Goal: Information Seeking & Learning: Learn about a topic

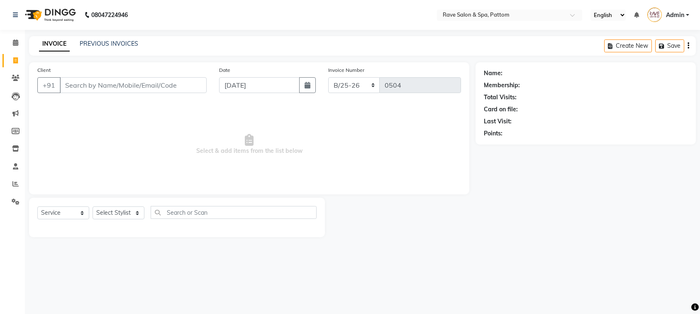
select select "service"
click at [125, 79] on input "Client" at bounding box center [133, 85] width 147 height 16
click at [109, 214] on select "Select Stylist Amal [PERSON_NAME] [PERSON_NAME] [PERSON_NAME] [PERSON_NAME] [PE…" at bounding box center [119, 212] width 52 height 13
select select "83474"
click at [93, 206] on select "Select Stylist Amal [PERSON_NAME] [PERSON_NAME] [PERSON_NAME] [PERSON_NAME] [PE…" at bounding box center [119, 212] width 52 height 13
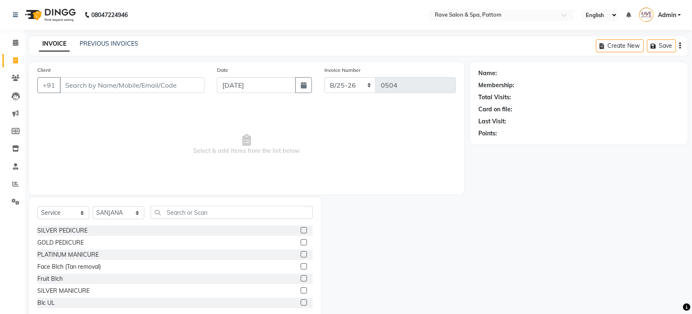
click at [176, 204] on div "Select Service Product Membership Package Voucher Prepaid Gift Card Select Styl…" at bounding box center [175, 258] width 292 height 122
click at [179, 212] on input "text" at bounding box center [232, 212] width 162 height 13
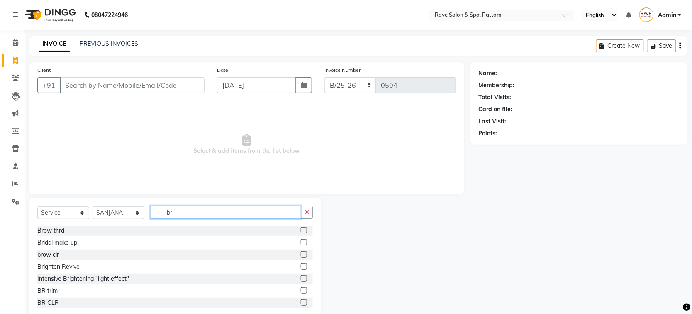
type input "br"
click at [301, 228] on label at bounding box center [304, 230] width 6 height 6
click at [301, 228] on input "checkbox" at bounding box center [303, 230] width 5 height 5
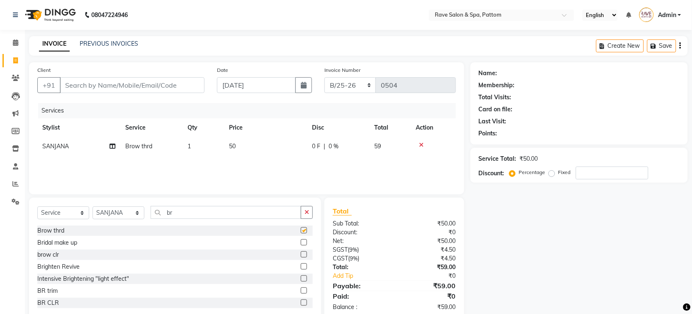
checkbox input "false"
click at [583, 173] on input "number" at bounding box center [612, 172] width 73 height 13
click at [179, 82] on input "Client" at bounding box center [132, 85] width 145 height 16
type input "c"
type input "0"
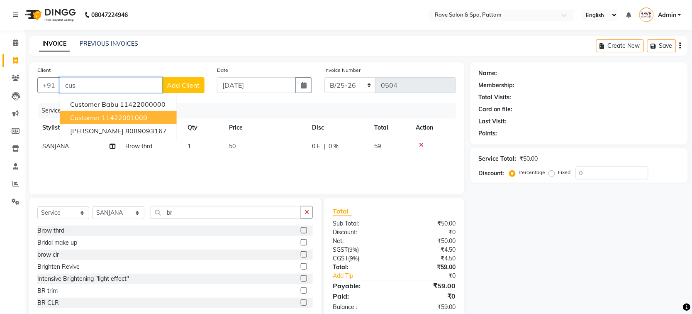
click at [89, 118] on span "Customer" at bounding box center [85, 117] width 30 height 8
type input "11422001009"
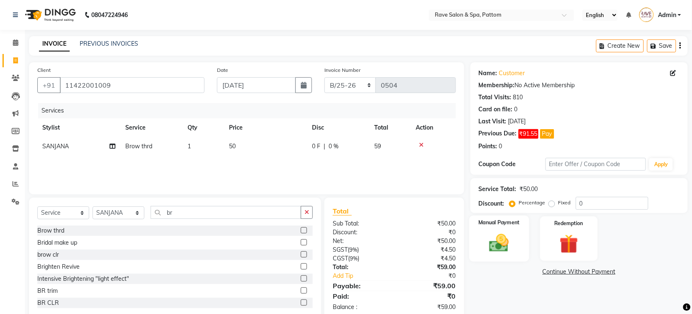
click at [512, 231] on div "Manual Payment" at bounding box center [499, 238] width 60 height 46
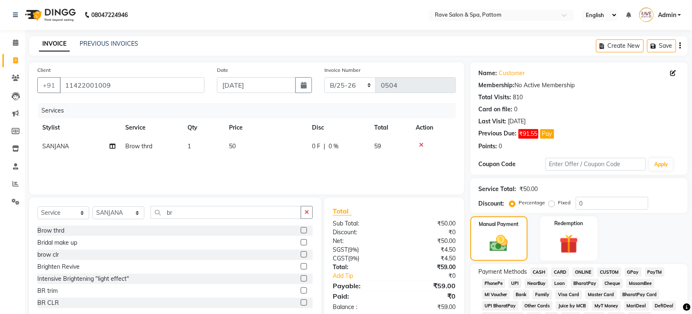
click at [634, 269] on span "GPay" at bounding box center [633, 272] width 17 height 10
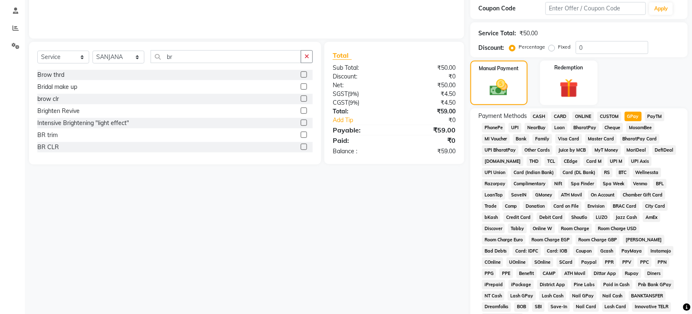
scroll to position [262, 0]
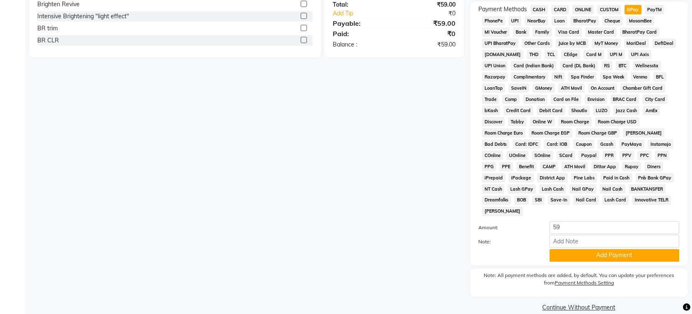
click at [611, 250] on div "Payment Methods CASH CARD ONLINE CUSTOM GPay PayTM PhonePe UPI NearBuy Loan Bha…" at bounding box center [578, 133] width 217 height 263
click at [608, 249] on button "Add Payment" at bounding box center [615, 255] width 130 height 13
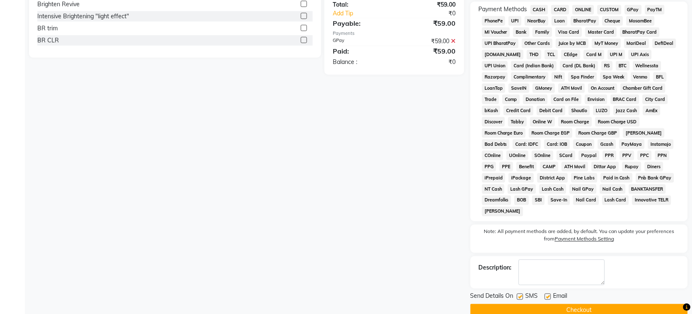
click at [580, 304] on button "Checkout" at bounding box center [578, 310] width 217 height 13
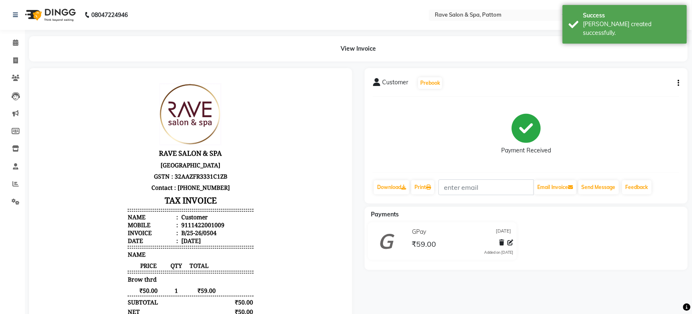
click at [434, 195] on div "Customer Prebook Payment Received Download Print Email Invoice Send Message Fee…" at bounding box center [526, 135] width 323 height 135
click at [427, 189] on link "Print" at bounding box center [422, 187] width 23 height 14
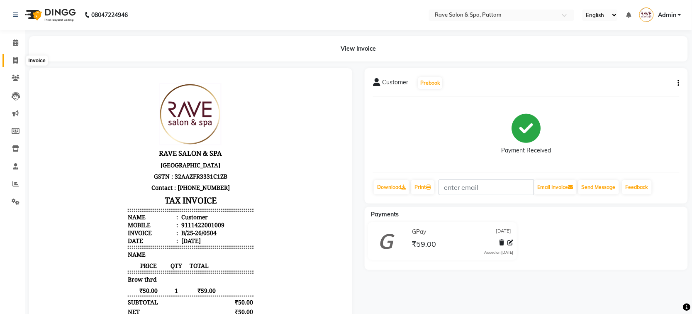
click at [17, 63] on icon at bounding box center [15, 60] width 5 height 6
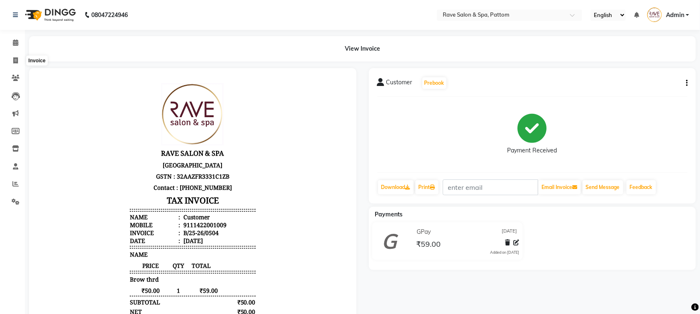
select select "service"
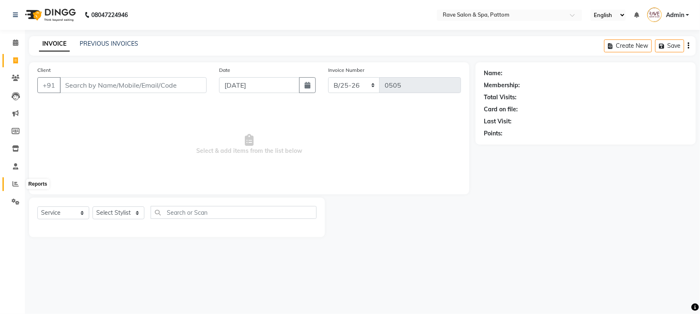
click at [15, 184] on icon at bounding box center [15, 183] width 6 height 6
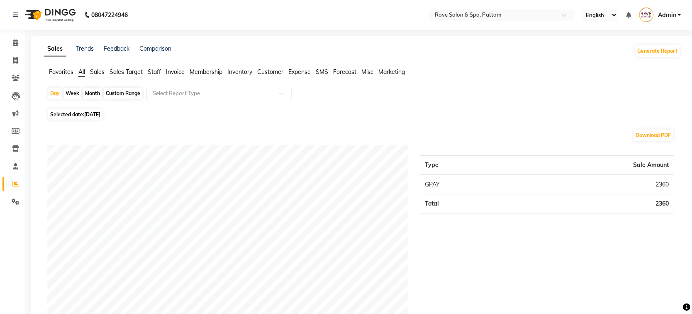
click at [94, 71] on span "Sales" at bounding box center [97, 71] width 15 height 7
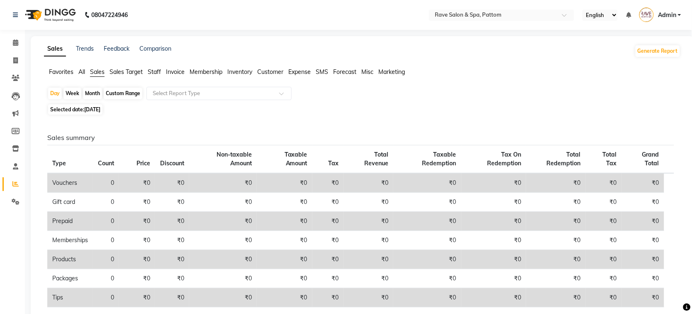
click at [88, 93] on div "Month" at bounding box center [92, 94] width 19 height 12
select select "9"
select select "2025"
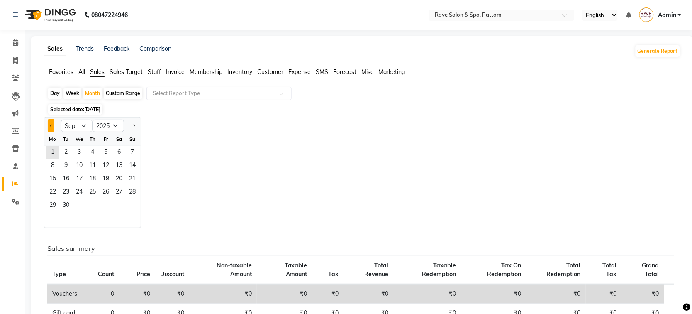
click at [50, 125] on button "Previous month" at bounding box center [51, 125] width 7 height 13
select select "8"
click at [108, 155] on span "1" at bounding box center [105, 152] width 13 height 13
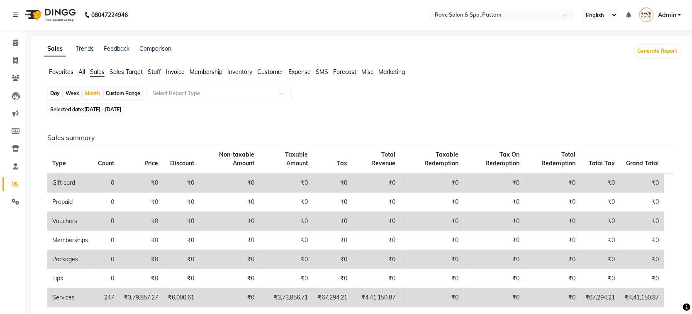
click at [156, 68] on li "Staff" at bounding box center [154, 72] width 13 height 9
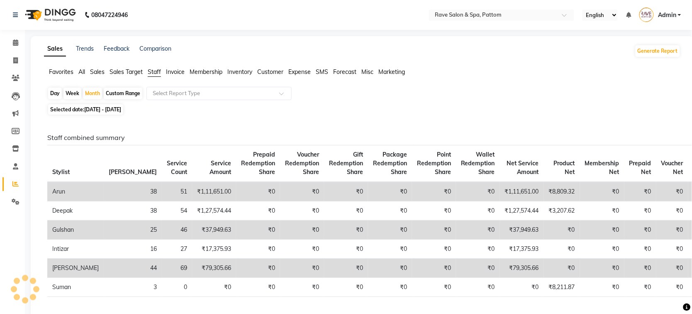
click at [156, 69] on span "Staff" at bounding box center [154, 71] width 13 height 7
click at [13, 60] on icon at bounding box center [15, 60] width 5 height 6
select select "service"
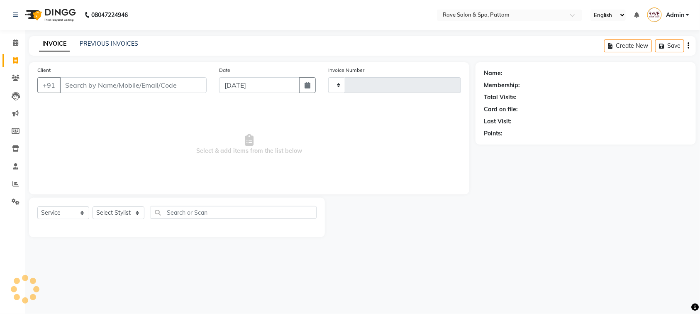
type input "0505"
select select "3587"
click at [13, 168] on icon at bounding box center [15, 166] width 5 height 6
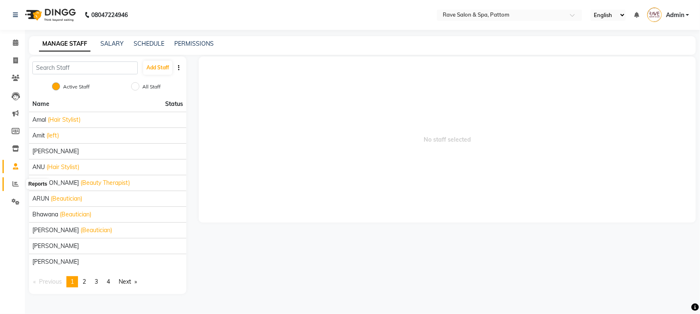
click at [13, 179] on span at bounding box center [15, 184] width 15 height 10
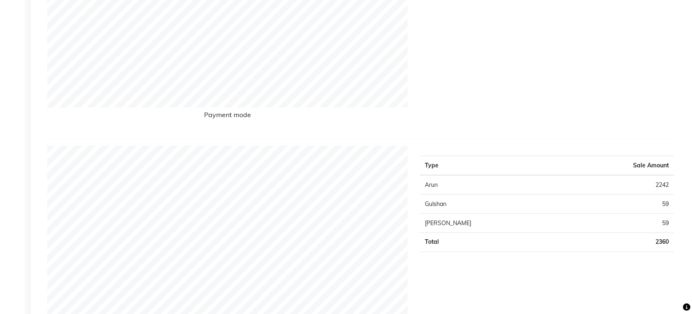
scroll to position [274, 0]
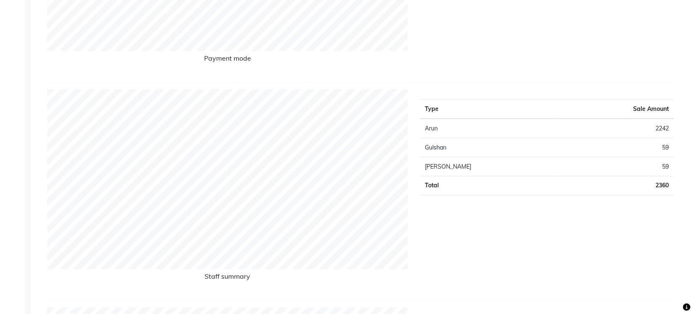
click at [407, 60] on h6 "Payment mode" at bounding box center [227, 59] width 361 height 11
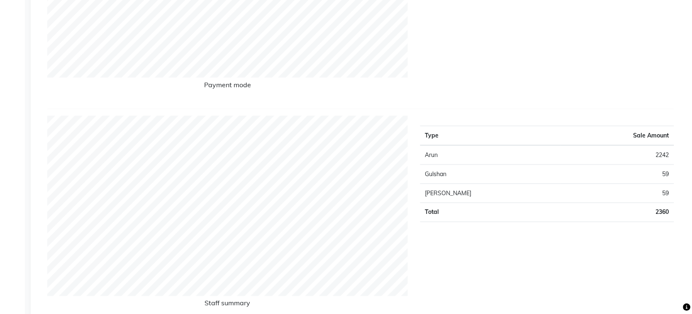
scroll to position [222, 0]
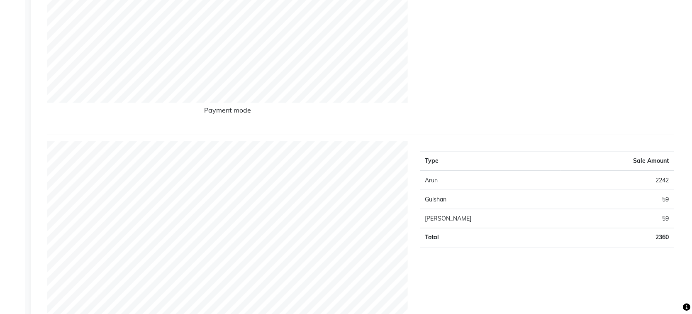
click at [546, 37] on div "Type Sale Amount GPAY 2360 Total 2360" at bounding box center [547, 25] width 266 height 205
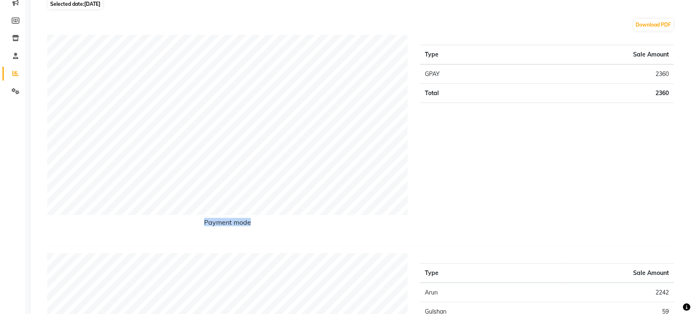
scroll to position [0, 0]
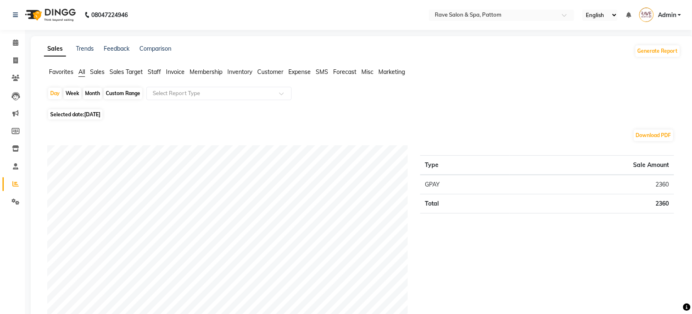
click at [97, 68] on span "Sales" at bounding box center [97, 71] width 15 height 7
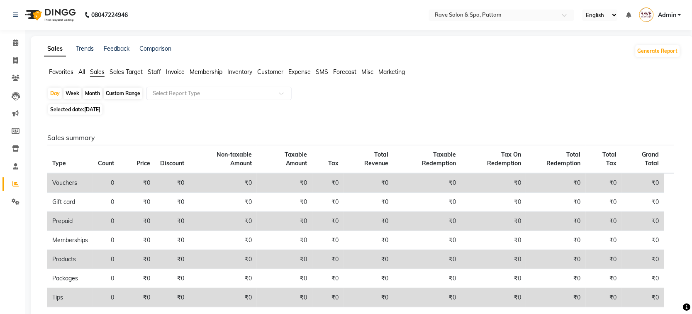
click at [83, 69] on span "All" at bounding box center [81, 71] width 7 height 7
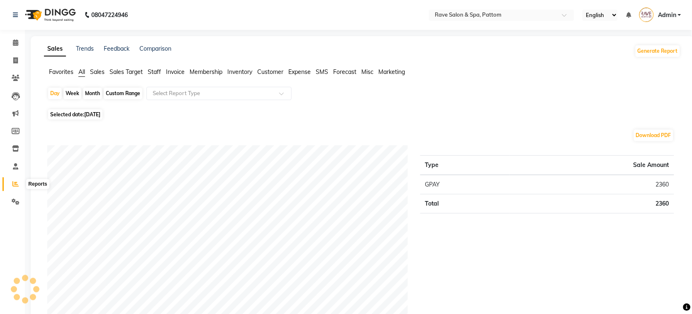
click at [12, 184] on icon at bounding box center [15, 183] width 6 height 6
click at [490, 54] on div "Sales Trends Feedback Comparison Generate Report" at bounding box center [362, 50] width 647 height 13
click at [131, 73] on span "Sales Target" at bounding box center [126, 71] width 33 height 7
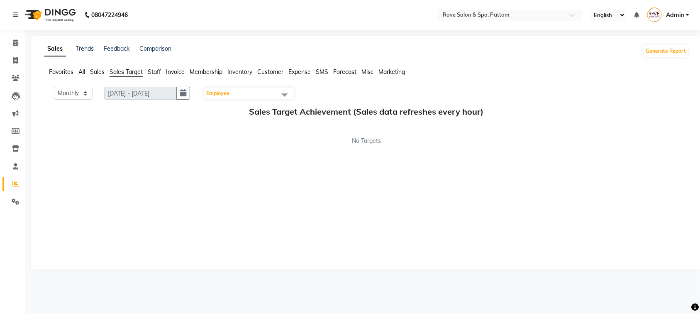
click at [236, 68] on span "Inventory" at bounding box center [239, 71] width 25 height 7
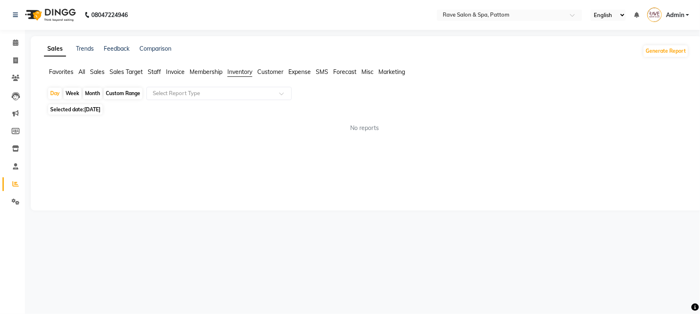
click at [171, 71] on span "Invoice" at bounding box center [175, 71] width 19 height 7
click at [150, 69] on span "Staff" at bounding box center [154, 71] width 13 height 7
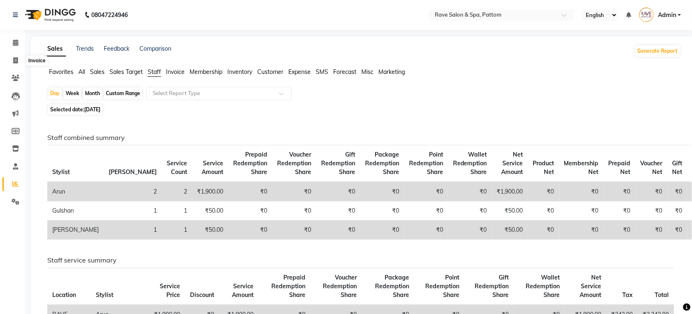
click at [20, 53] on li "Invoice" at bounding box center [12, 61] width 25 height 18
click at [17, 56] on span at bounding box center [15, 61] width 15 height 10
select select "service"
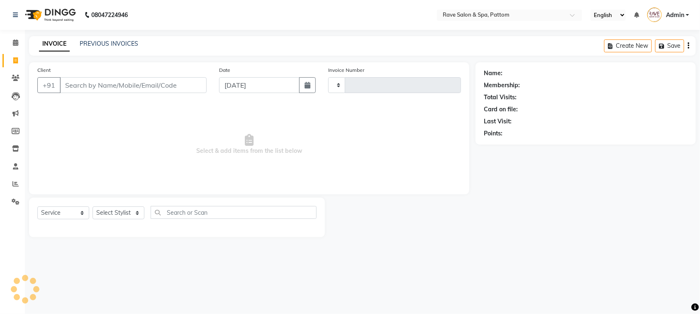
type input "0505"
select select "3587"
click at [14, 63] on icon at bounding box center [15, 60] width 5 height 6
select select "service"
click at [572, 152] on div "Name: Membership: Total Visits: Card on file: Last Visit: Points:" at bounding box center [588, 149] width 227 height 175
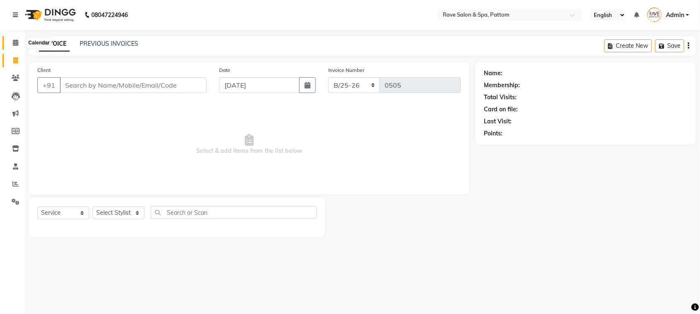
click at [19, 40] on span at bounding box center [15, 43] width 15 height 10
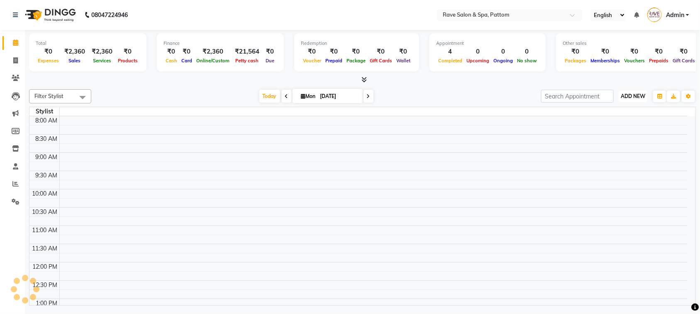
click at [624, 95] on span "ADD NEW" at bounding box center [633, 96] width 24 height 6
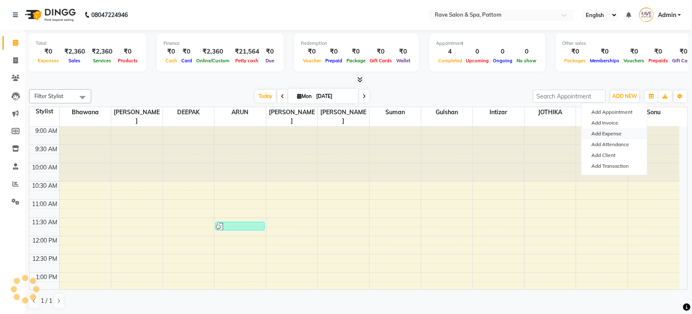
click at [605, 131] on link "Add Expense" at bounding box center [615, 133] width 66 height 11
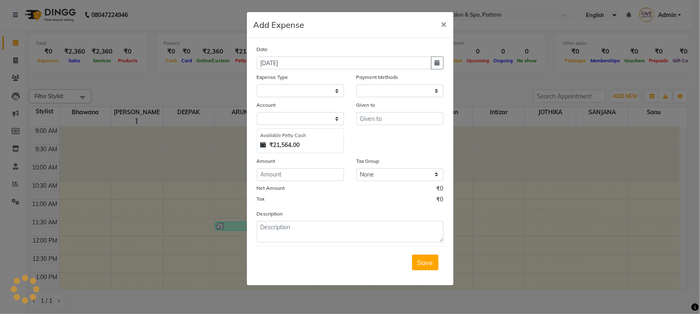
select select "1"
select select "2362"
click at [320, 88] on select "Select Accounting Charge CA Advance Salary [PERSON_NAME] Building Rent Anju Ano…" at bounding box center [300, 90] width 87 height 13
select select "2075"
click at [257, 84] on select "Select Accounting Charge CA Advance Salary [PERSON_NAME] Building Rent Anju Ano…" at bounding box center [300, 90] width 87 height 13
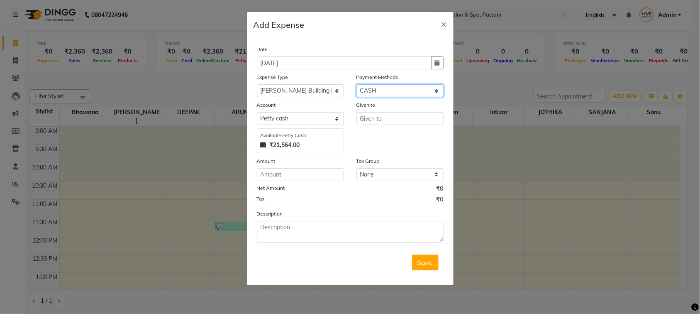
click at [387, 91] on select "Select CASH CARD ONLINE CUSTOM GPay PayTM PhonePe UPI NearBuy Points Wallet Loa…" at bounding box center [399, 90] width 87 height 13
select select "3"
click at [356, 84] on select "Select CASH CARD ONLINE CUSTOM GPay PayTM PhonePe UPI NearBuy Points Wallet Loa…" at bounding box center [399, 90] width 87 height 13
select select "988"
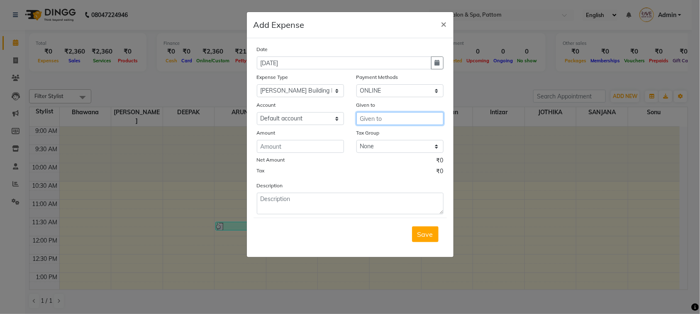
click at [382, 115] on input "text" at bounding box center [399, 118] width 87 height 13
type input "2"
type input "[PERSON_NAME]"
click at [303, 141] on input "number" at bounding box center [300, 146] width 87 height 13
type input "29700"
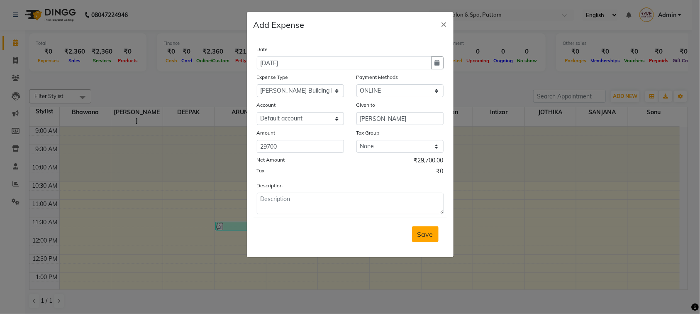
click at [429, 232] on span "Save" at bounding box center [425, 234] width 16 height 8
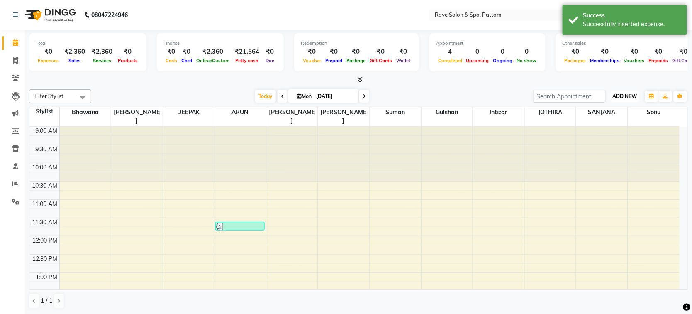
click at [634, 96] on span "ADD NEW" at bounding box center [625, 96] width 24 height 6
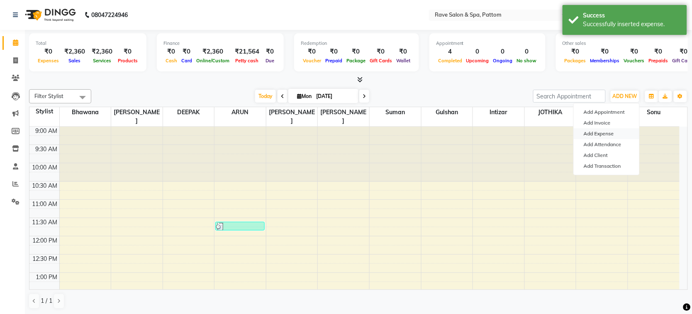
click at [587, 132] on link "Add Expense" at bounding box center [607, 133] width 66 height 11
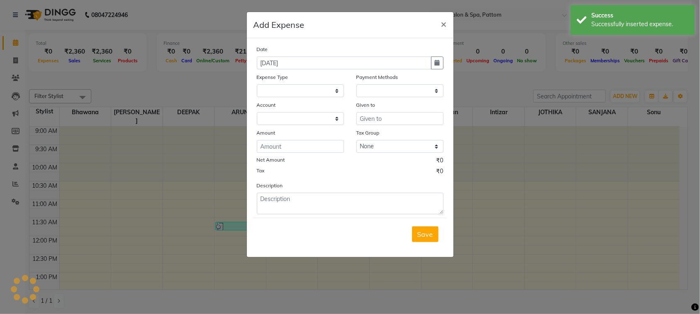
select select
select select "1"
select select "2362"
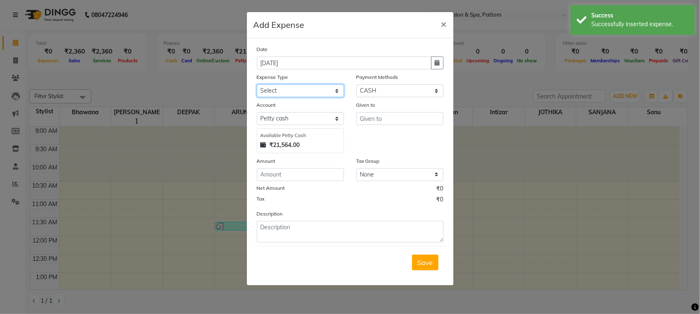
click at [333, 88] on select "Select Accounting Charge CA Advance Salary [PERSON_NAME] Building Rent Anju Ano…" at bounding box center [300, 90] width 87 height 13
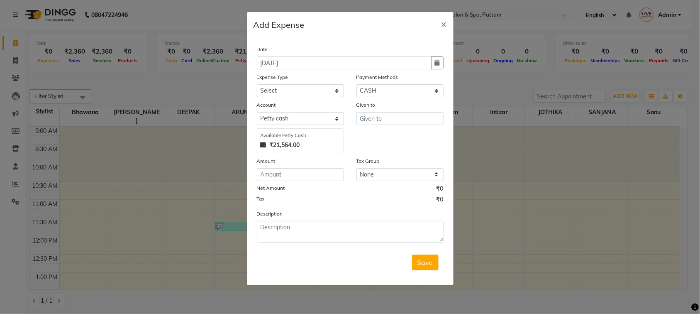
click at [586, 151] on ngb-modal-window "Add Expense × Date [DATE] Expense Type Select Accounting Charge CA Advance Sala…" at bounding box center [350, 157] width 700 height 314
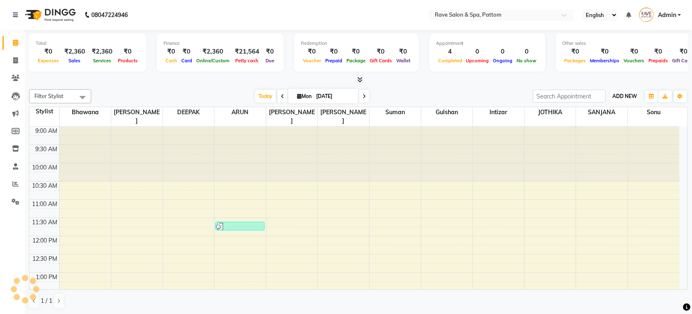
click at [619, 96] on span "ADD NEW" at bounding box center [625, 96] width 24 height 6
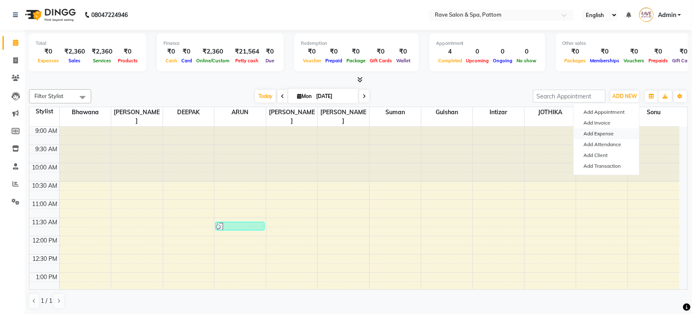
click at [609, 133] on link "Add Expense" at bounding box center [607, 133] width 66 height 11
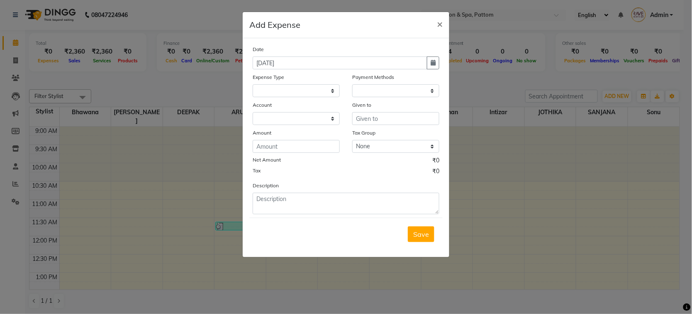
select select
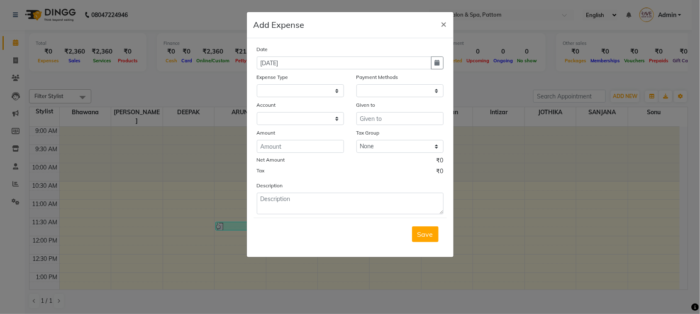
select select "1"
select select "2362"
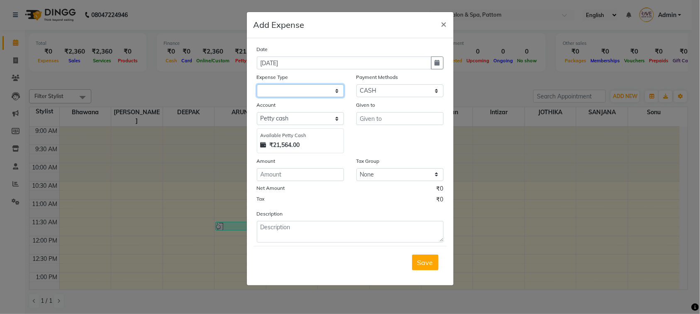
click at [313, 90] on select at bounding box center [300, 90] width 87 height 13
click at [335, 90] on select at bounding box center [300, 90] width 87 height 13
click at [312, 163] on div "Amount" at bounding box center [300, 162] width 87 height 12
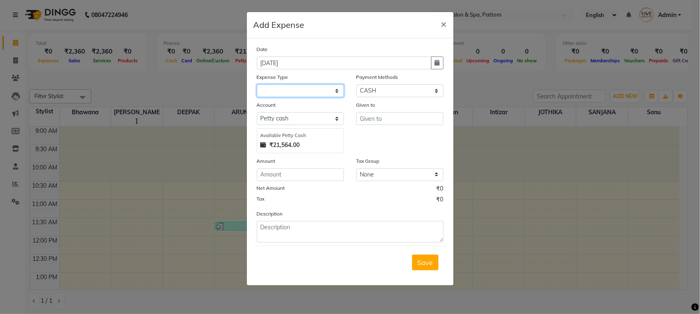
click at [314, 93] on select at bounding box center [300, 90] width 87 height 13
click at [389, 92] on select "Select CASH CARD ONLINE CUSTOM GPay PayTM PhonePe UPI NearBuy Points Wallet Loa…" at bounding box center [399, 90] width 87 height 13
select select "3"
click at [356, 84] on select "Select CASH CARD ONLINE CUSTOM GPay PayTM PhonePe UPI NearBuy Points Wallet Loa…" at bounding box center [399, 90] width 87 height 13
select select "988"
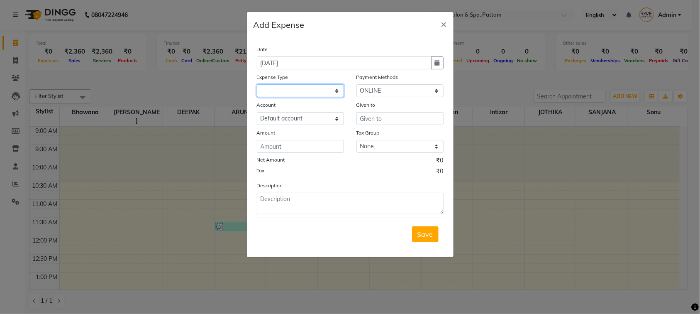
click at [319, 85] on select at bounding box center [300, 90] width 87 height 13
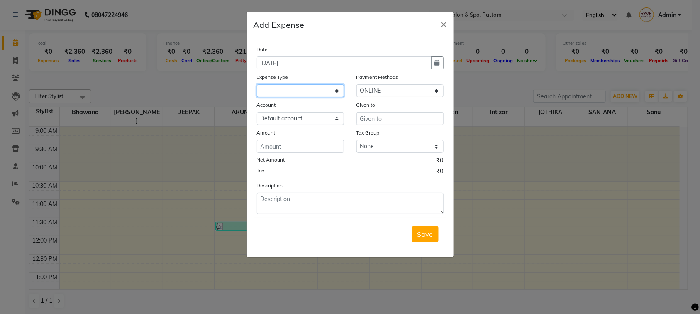
click at [319, 85] on select at bounding box center [300, 90] width 87 height 13
click at [444, 24] on span "×" at bounding box center [444, 23] width 6 height 12
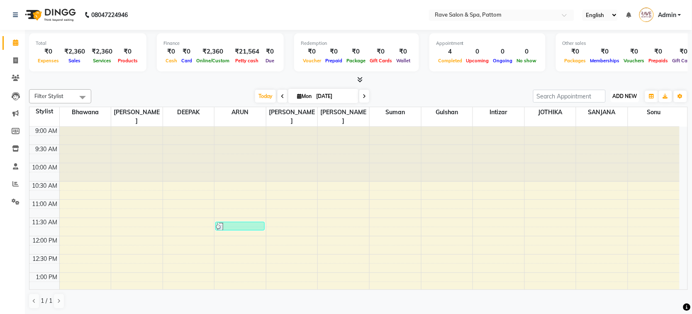
click at [613, 97] on span "ADD NEW" at bounding box center [625, 96] width 24 height 6
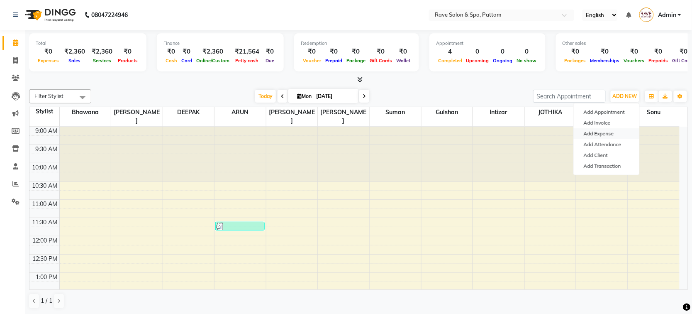
click at [596, 130] on link "Add Expense" at bounding box center [607, 133] width 66 height 11
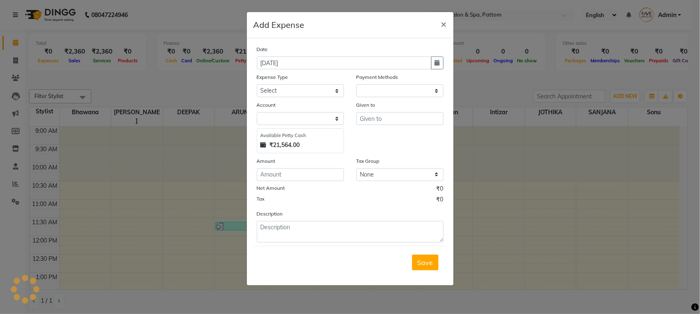
select select "1"
select select "2362"
click at [301, 90] on select "Select Accounting Charge CA Advance Salary [PERSON_NAME] Building Rent Anju Ano…" at bounding box center [300, 90] width 87 height 13
select select "2075"
click at [257, 84] on select "Select Accounting Charge CA Advance Salary [PERSON_NAME] Building Rent Anju Ano…" at bounding box center [300, 90] width 87 height 13
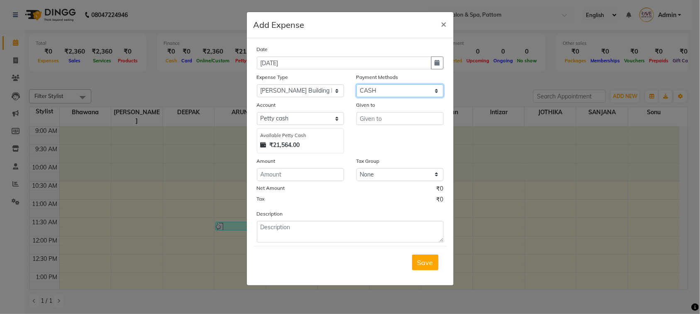
click at [411, 88] on select "Select CASH CARD ONLINE CUSTOM GPay PayTM PhonePe UPI NearBuy Points Wallet Loa…" at bounding box center [399, 90] width 87 height 13
select select "3"
click at [356, 84] on select "Select CASH CARD ONLINE CUSTOM GPay PayTM PhonePe UPI NearBuy Points Wallet Loa…" at bounding box center [399, 90] width 87 height 13
select select "988"
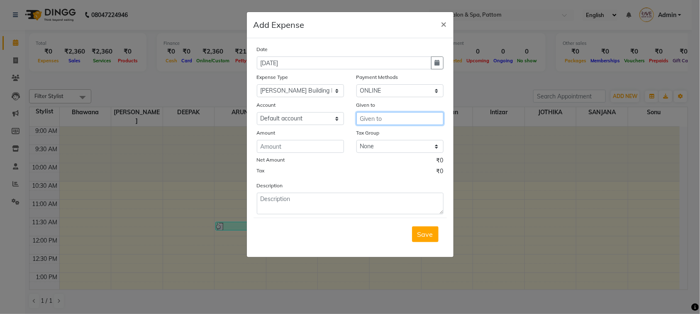
click at [389, 117] on input "text" at bounding box center [399, 118] width 87 height 13
type input "[PERSON_NAME]"
click at [299, 145] on input "number" at bounding box center [300, 146] width 87 height 13
type input "29700"
click at [424, 231] on span "Save" at bounding box center [425, 234] width 16 height 8
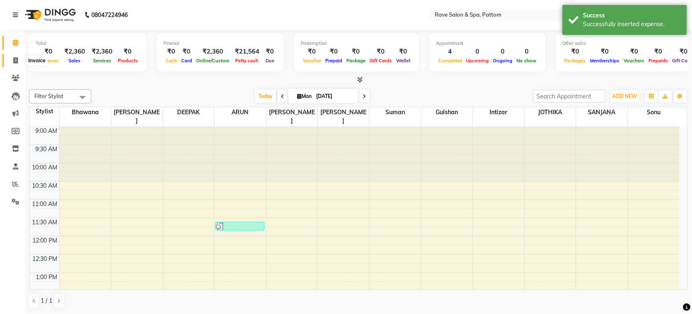
click at [15, 60] on icon at bounding box center [15, 60] width 5 height 6
select select "service"
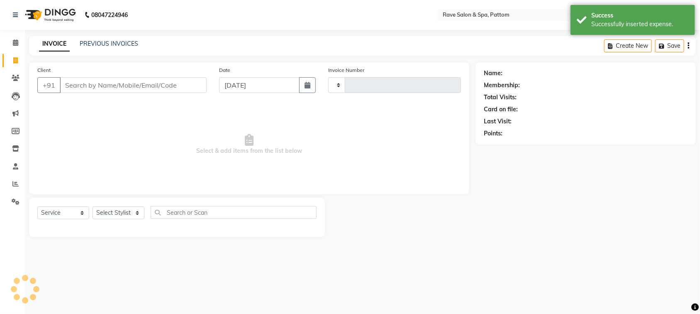
type input "0505"
select select "3587"
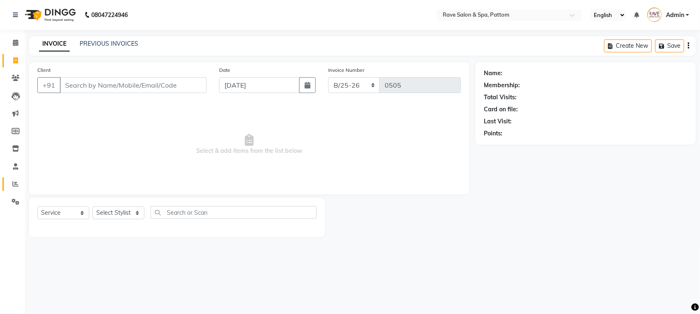
click at [19, 178] on link "Reports" at bounding box center [12, 184] width 20 height 14
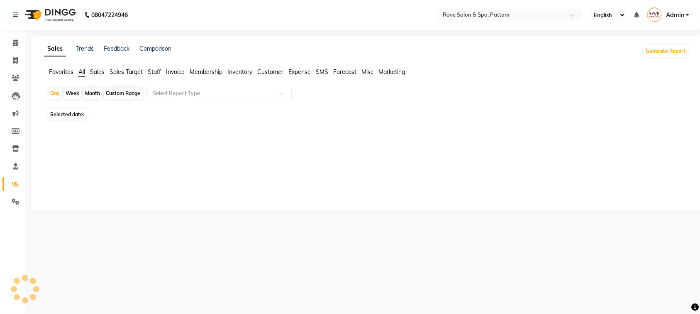
click at [100, 71] on span "Sales" at bounding box center [97, 71] width 15 height 7
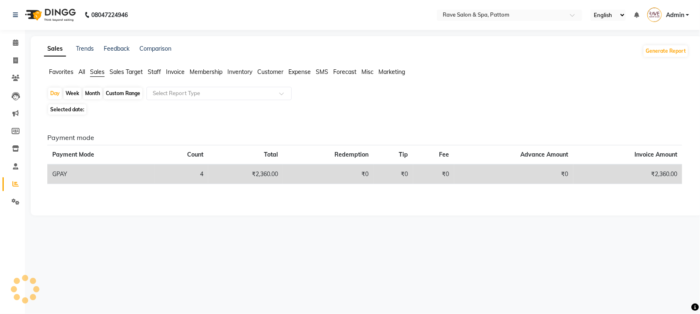
click at [95, 94] on div "Month" at bounding box center [92, 94] width 19 height 12
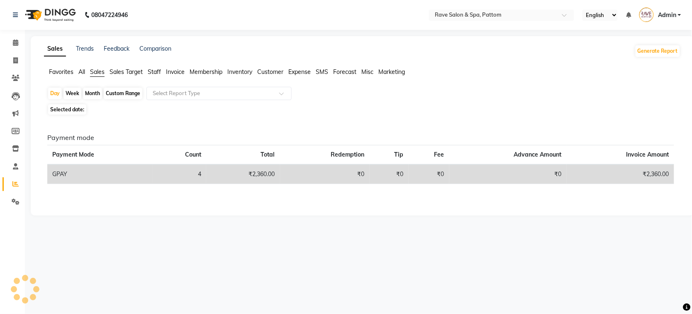
select select "9"
select select "2025"
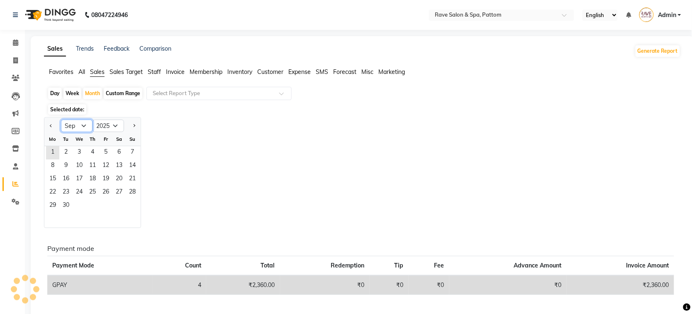
click at [72, 125] on select "Jan Feb Mar Apr May Jun [DATE] Aug Sep Oct Nov Dec" at bounding box center [77, 125] width 32 height 12
select select "8"
click at [61, 120] on select "Jan Feb Mar Apr May Jun [DATE] Aug Sep Oct Nov Dec" at bounding box center [77, 125] width 32 height 12
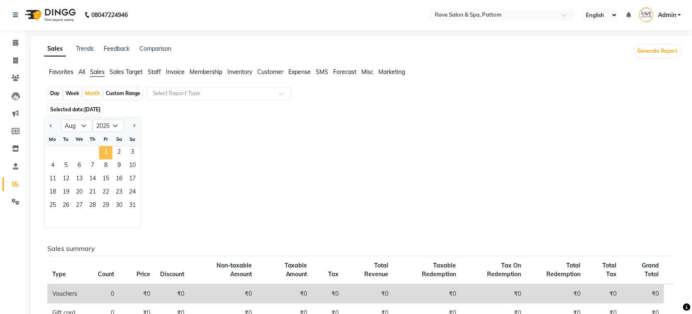
click at [109, 148] on span "1" at bounding box center [105, 152] width 13 height 13
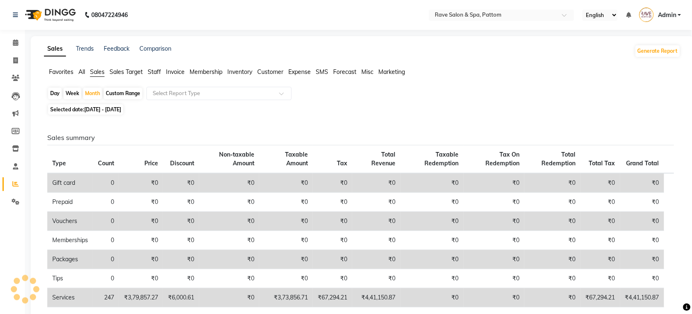
click at [158, 71] on span "Staff" at bounding box center [154, 71] width 13 height 7
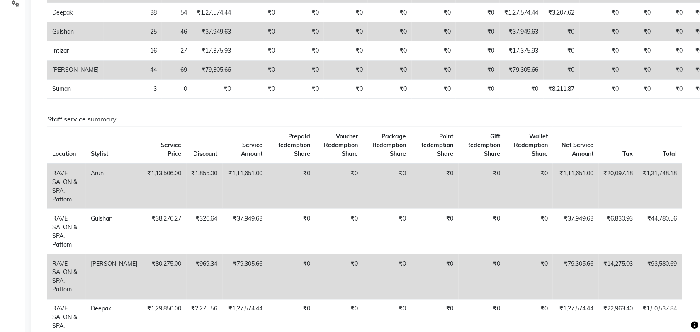
scroll to position [195, 0]
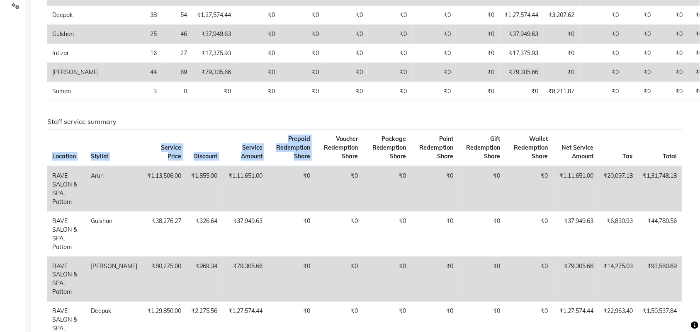
drag, startPoint x: 311, startPoint y: 138, endPoint x: 708, endPoint y: 188, distance: 399.7
click at [689, 181] on div "Staff service summary Location Stylist Service Price Discount Service Amount Pr…" at bounding box center [365, 258] width 648 height 281
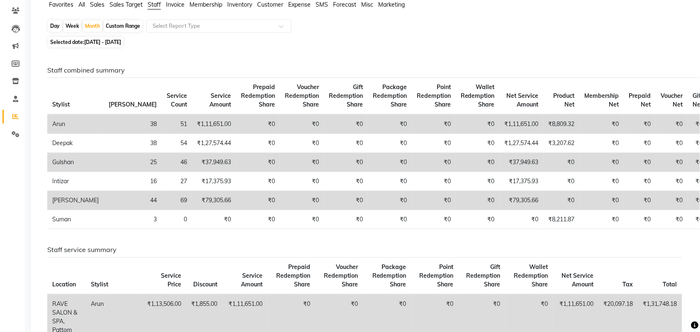
scroll to position [63, 0]
